Goal: Information Seeking & Learning: Learn about a topic

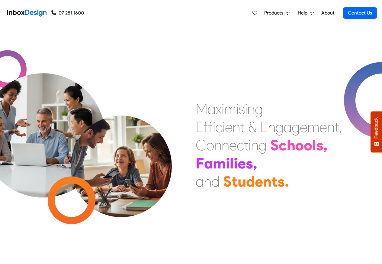
click at [270, 13] on span "Products" at bounding box center [274, 12] width 21 height 7
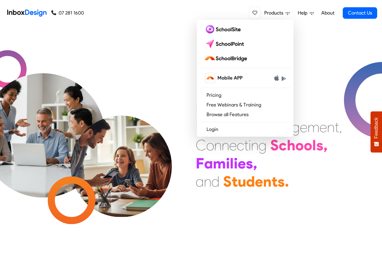
click at [255, 13] on icon at bounding box center [255, 12] width 5 height 5
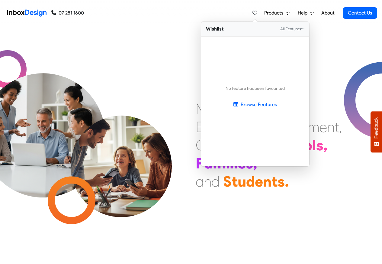
click at [328, 13] on link "About" at bounding box center [328, 13] width 17 height 12
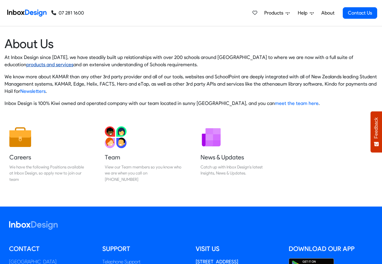
click at [26, 65] on link "products and services" at bounding box center [49, 65] width 47 height 6
